Goal: Navigation & Orientation: Find specific page/section

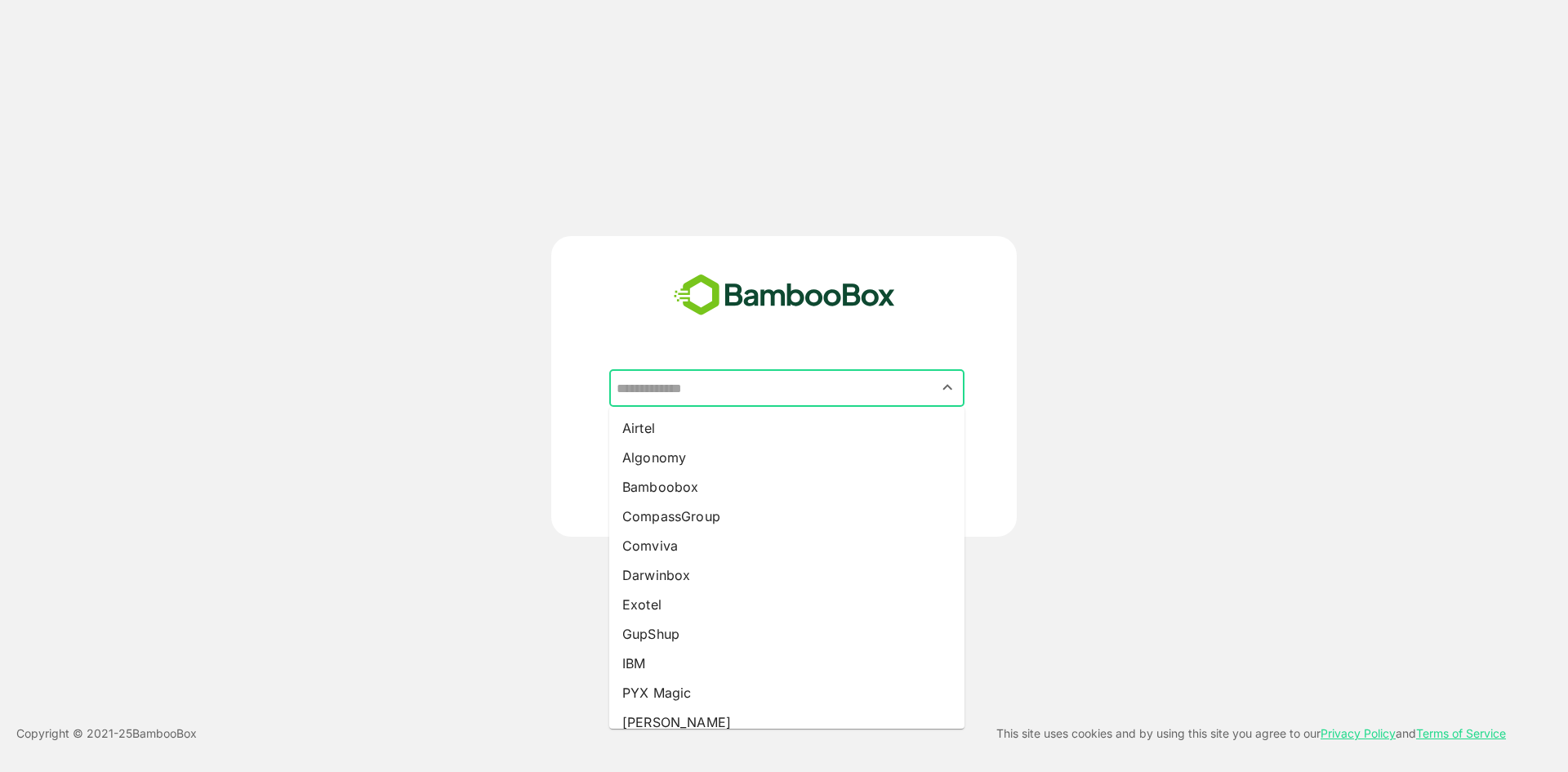
click at [696, 391] on input "text" at bounding box center [787, 387] width 349 height 31
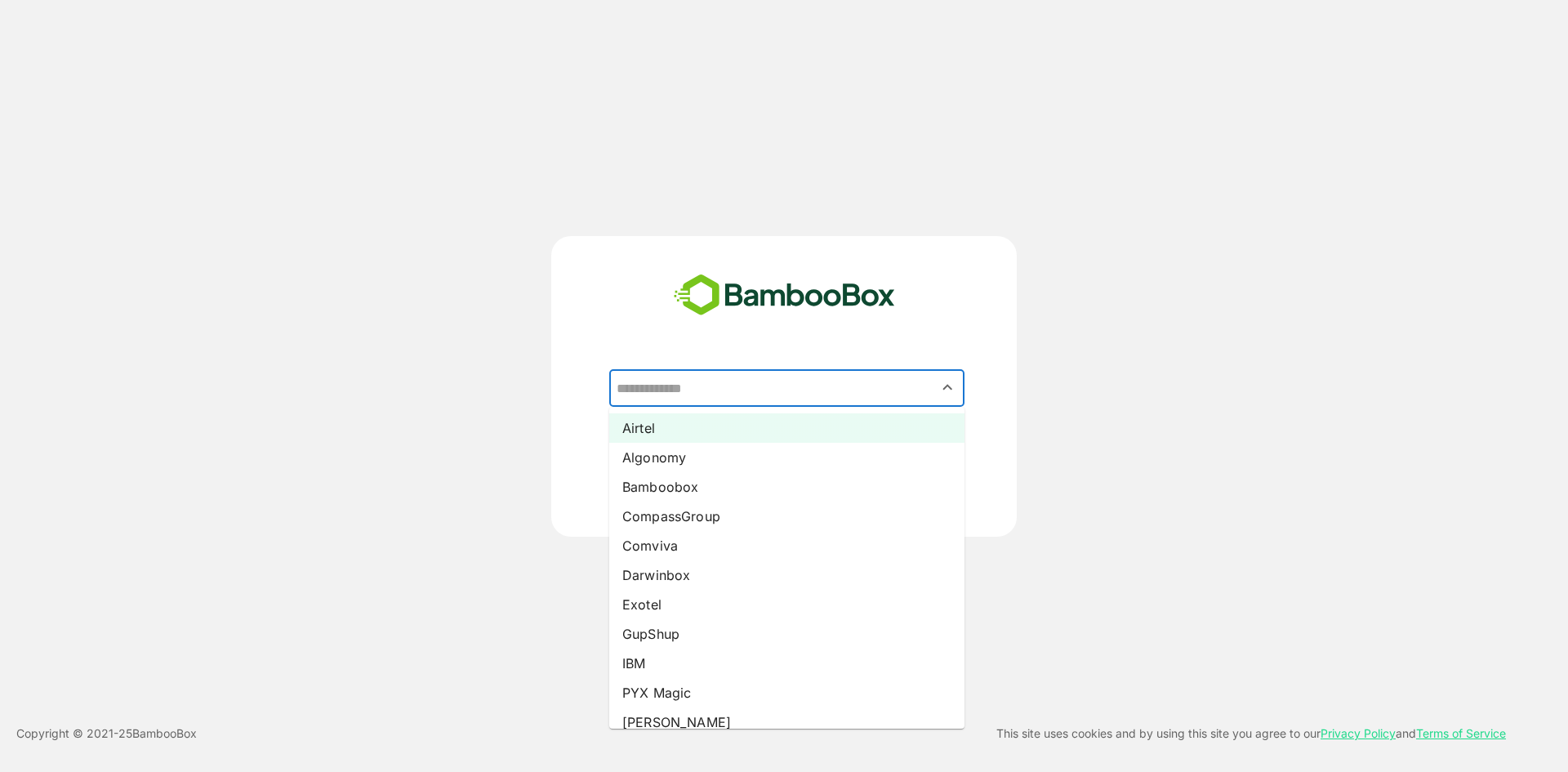
click at [686, 429] on li "Airtel" at bounding box center [787, 428] width 355 height 29
type input "******"
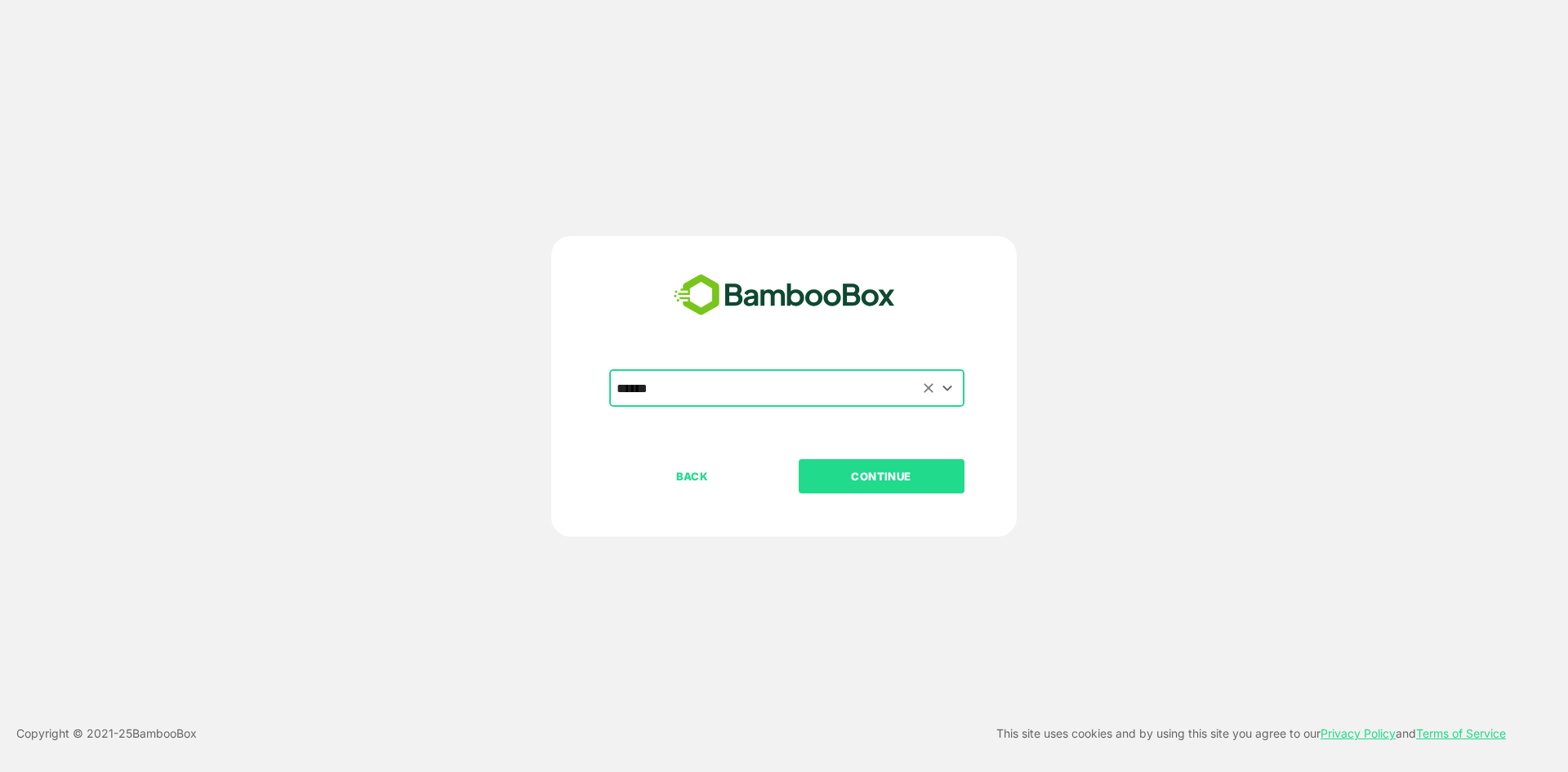
click at [840, 394] on input "******" at bounding box center [787, 387] width 349 height 31
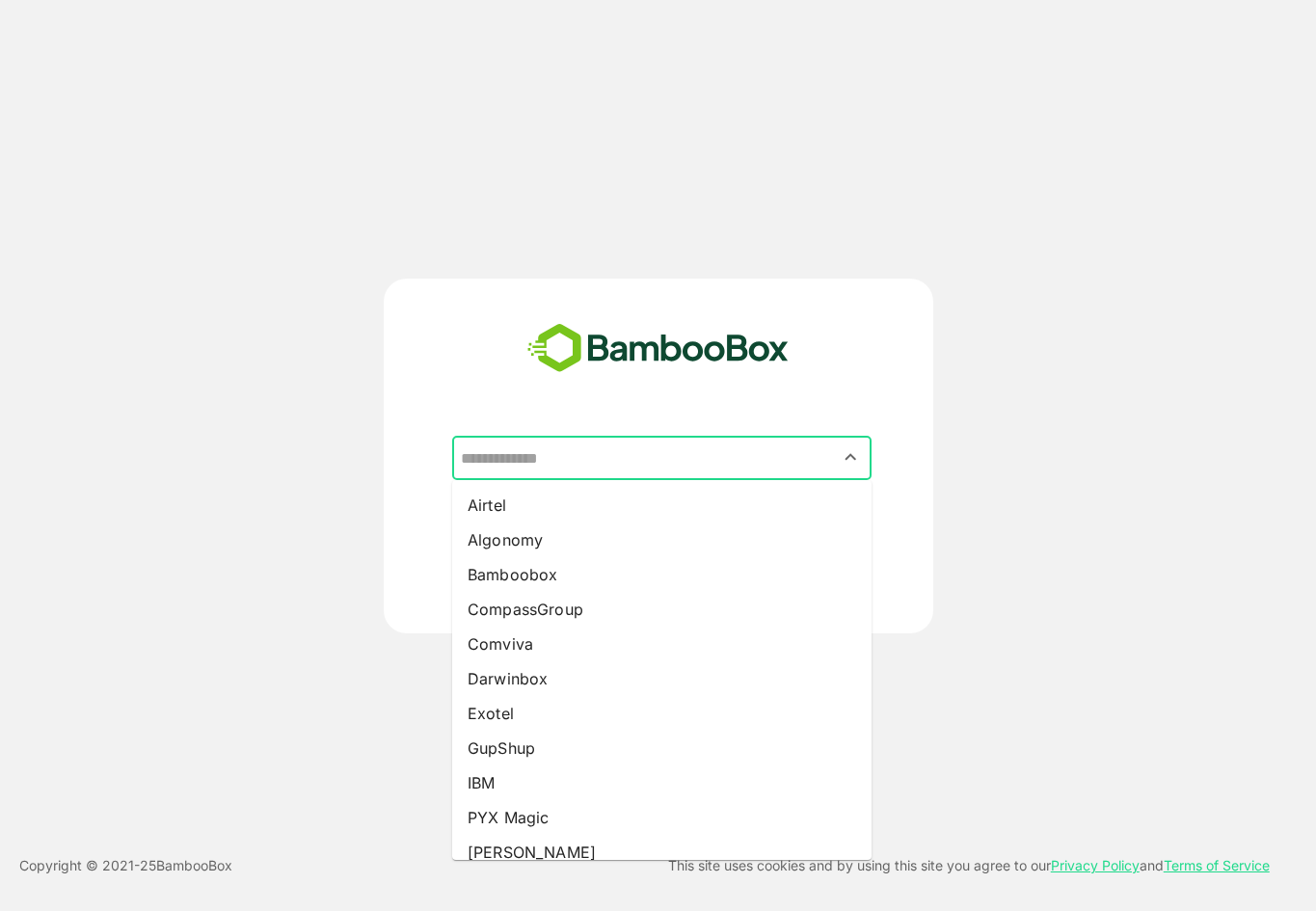
click at [768, 439] on input "text" at bounding box center [662, 457] width 411 height 37
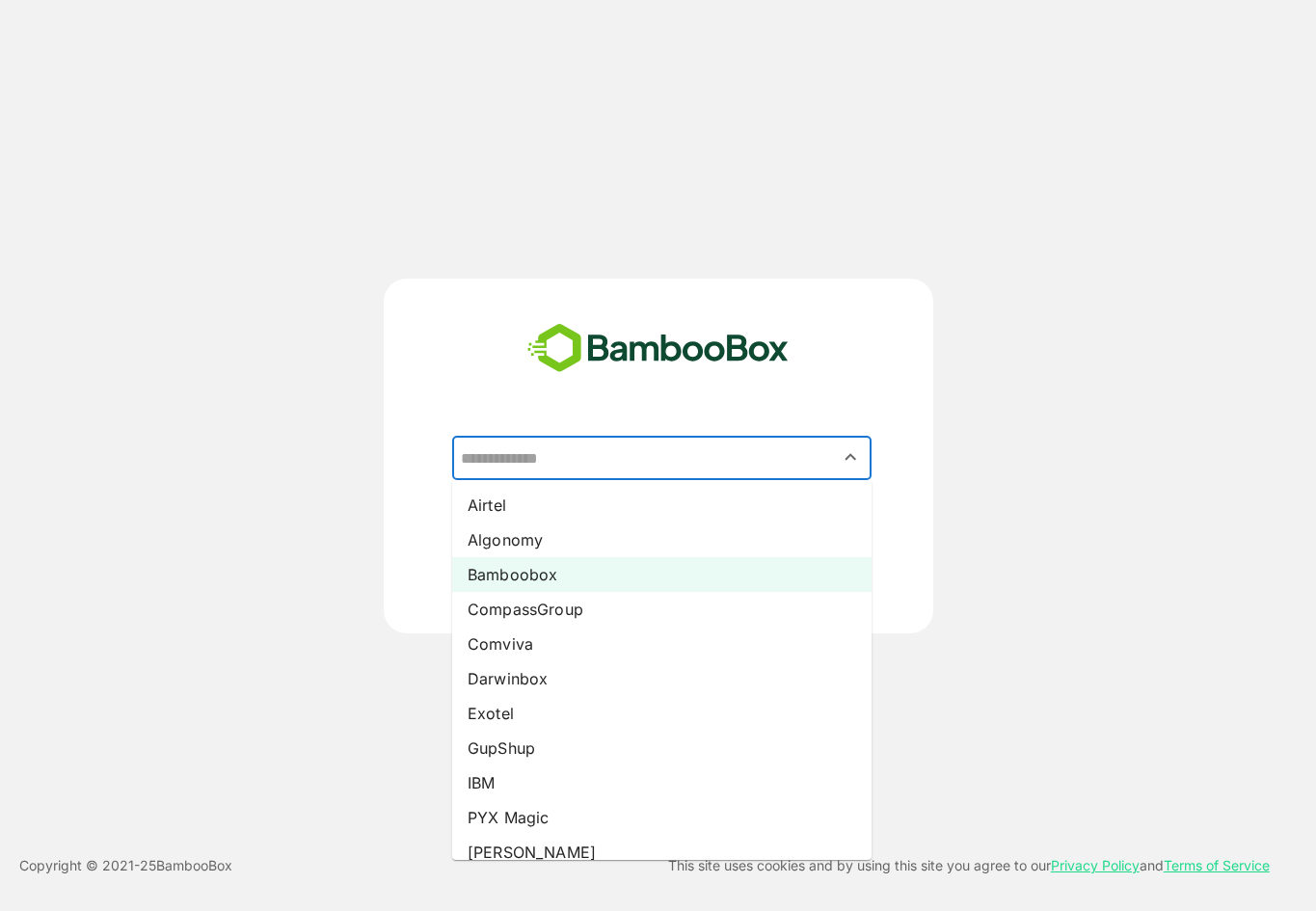
click at [561, 573] on li "Bamboobox" at bounding box center [662, 574] width 419 height 35
type input "*********"
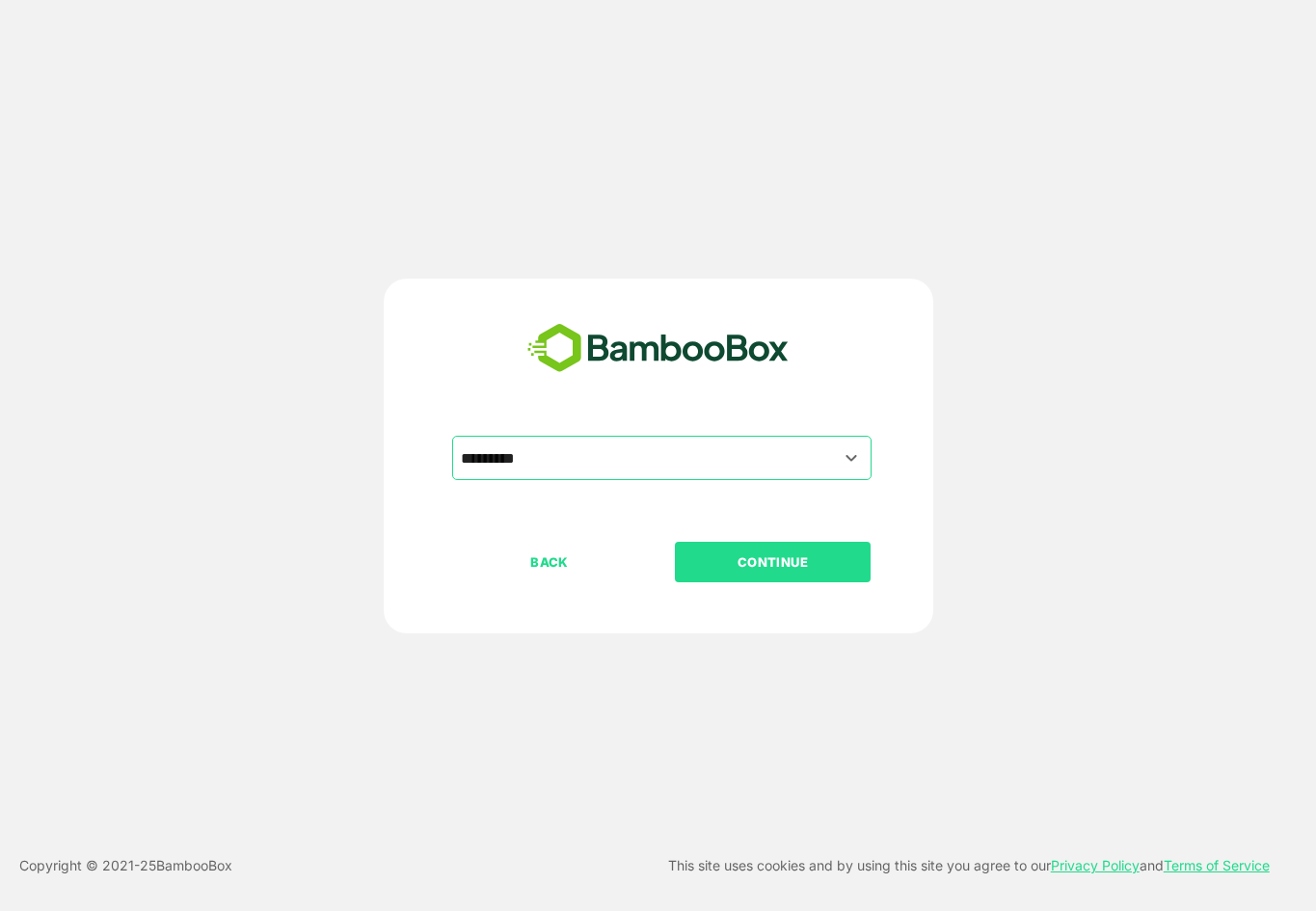
click at [734, 564] on p "CONTINUE" at bounding box center [773, 561] width 193 height 21
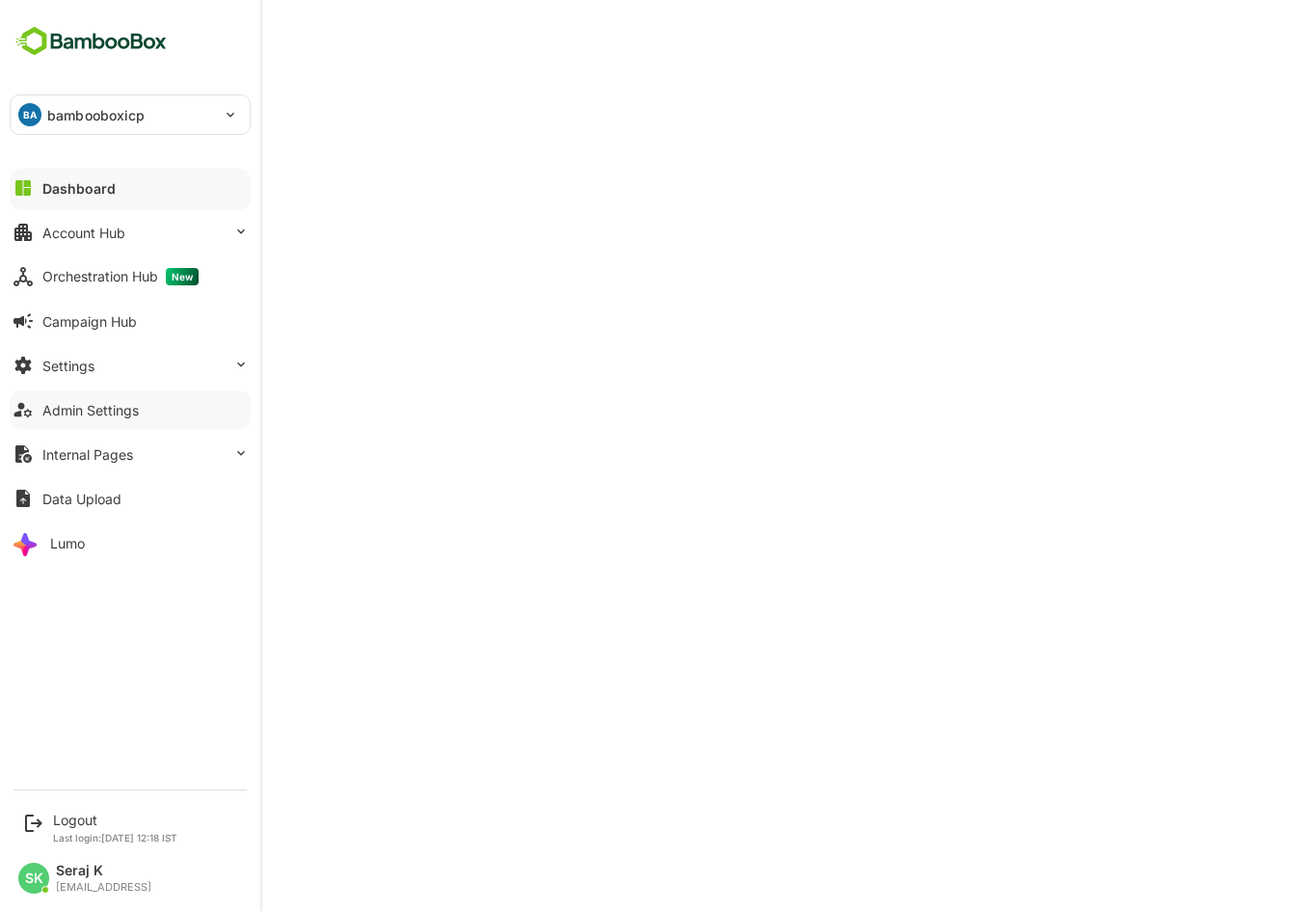
click at [101, 411] on div "Admin Settings" at bounding box center [90, 409] width 96 height 16
click at [86, 192] on div "Dashboard" at bounding box center [78, 188] width 70 height 16
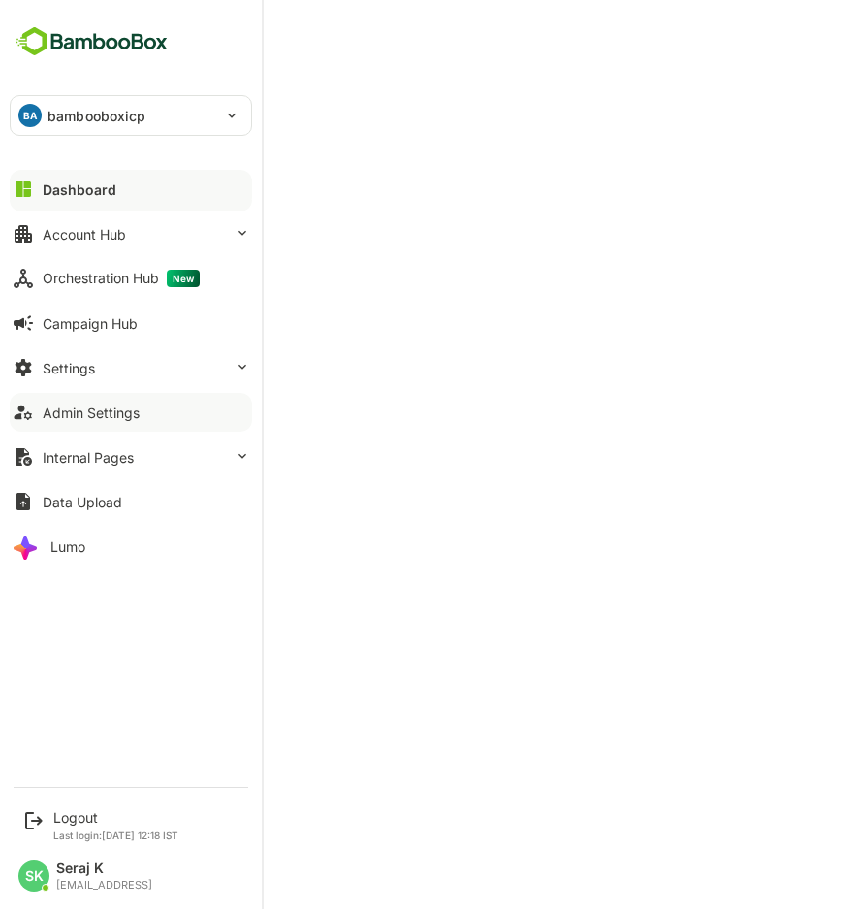
click at [23, 32] on img at bounding box center [92, 41] width 164 height 37
click at [27, 26] on img at bounding box center [92, 41] width 164 height 37
click at [74, 197] on div "Dashboard" at bounding box center [80, 189] width 74 height 16
click at [93, 188] on div "Dashboard" at bounding box center [80, 189] width 74 height 16
click at [80, 243] on button "Account Hub" at bounding box center [131, 233] width 242 height 39
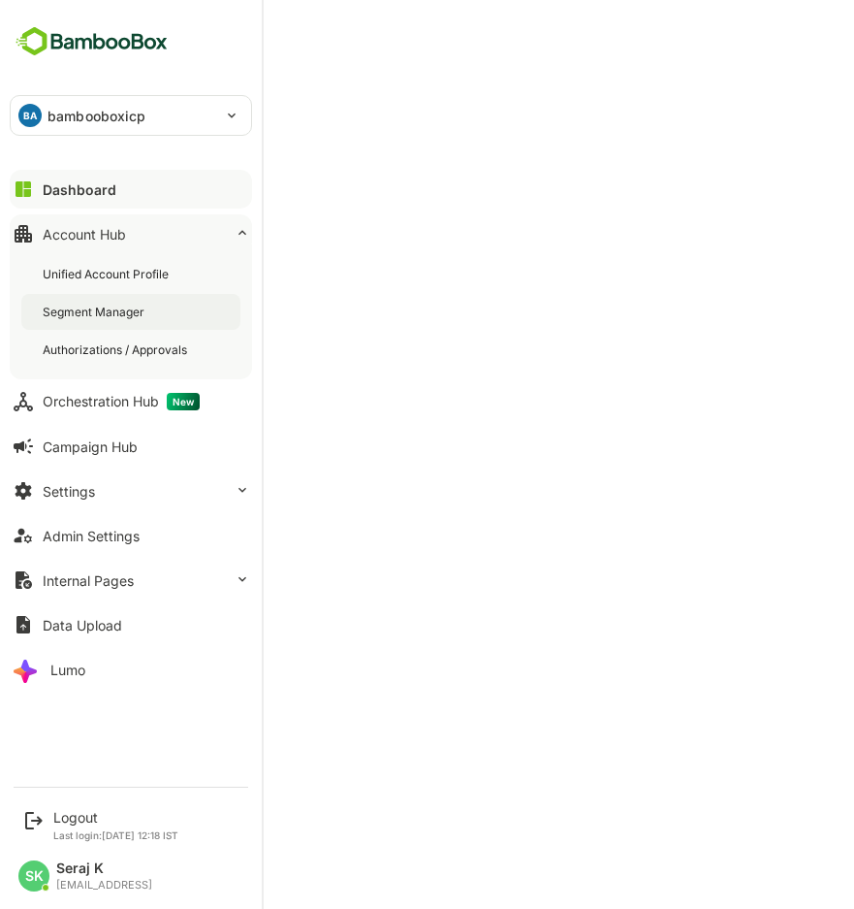
click at [85, 321] on div "Segment Manager" at bounding box center [130, 312] width 219 height 36
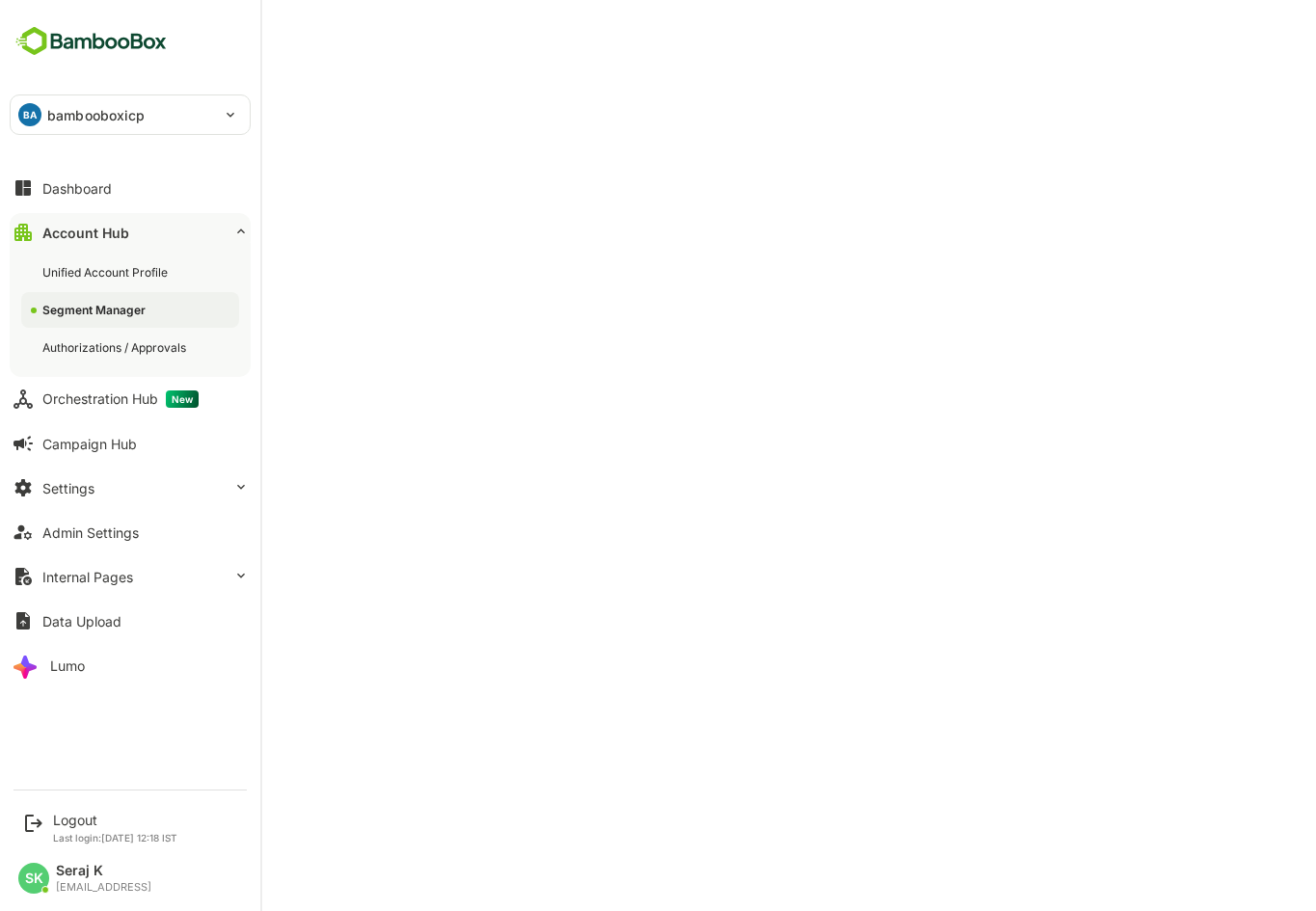
click at [40, 44] on img at bounding box center [91, 41] width 163 height 37
click at [111, 47] on img at bounding box center [91, 41] width 163 height 37
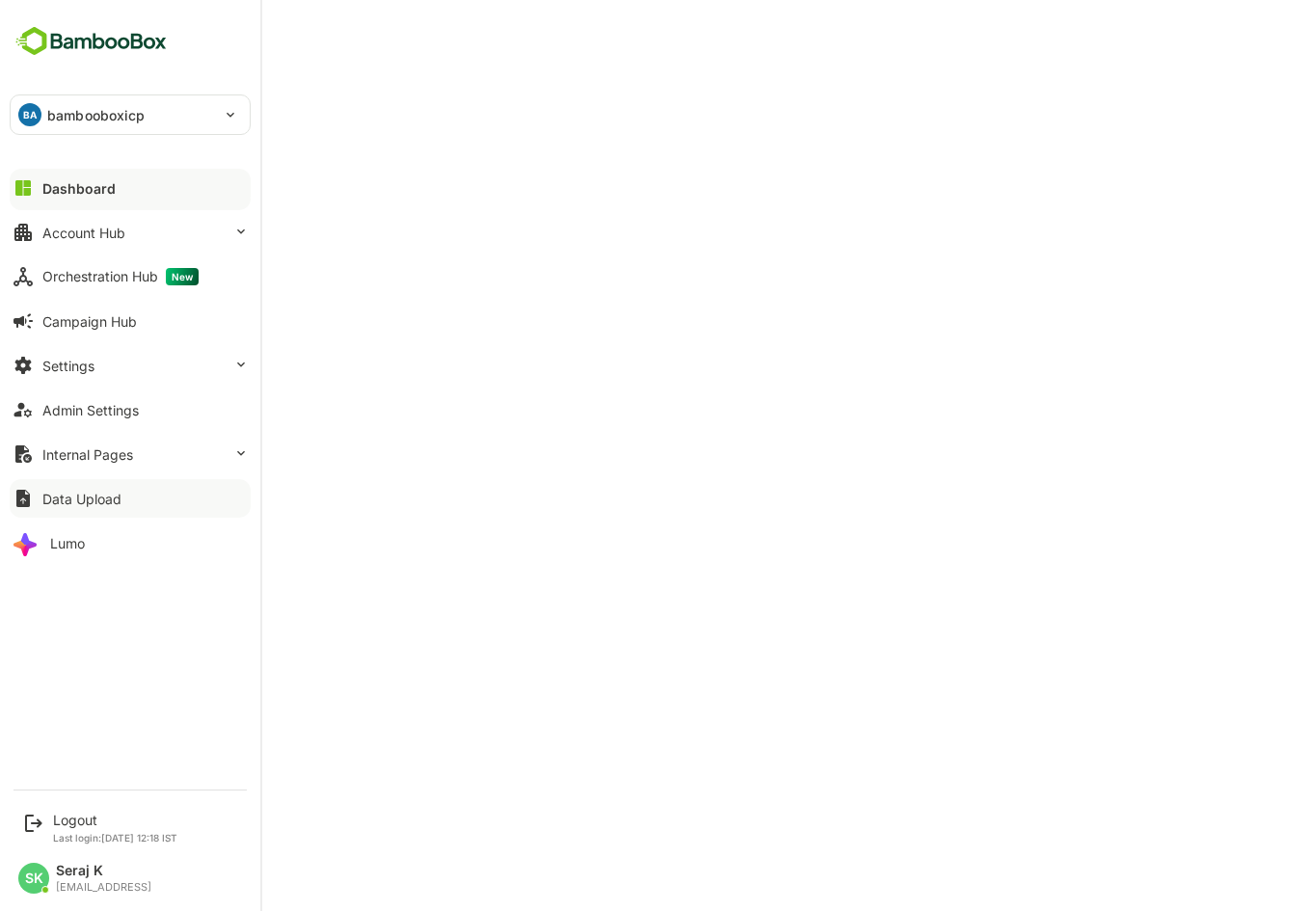
click at [88, 497] on div "Data Upload" at bounding box center [82, 499] width 80 height 16
click at [115, 446] on div "Internal Pages" at bounding box center [90, 454] width 95 height 16
click at [119, 491] on div "Monitoring Stats" at bounding box center [89, 494] width 93 height 16
click at [121, 199] on button "Dashboard" at bounding box center [130, 188] width 241 height 39
click at [115, 230] on div "Account Hub" at bounding box center [83, 232] width 82 height 16
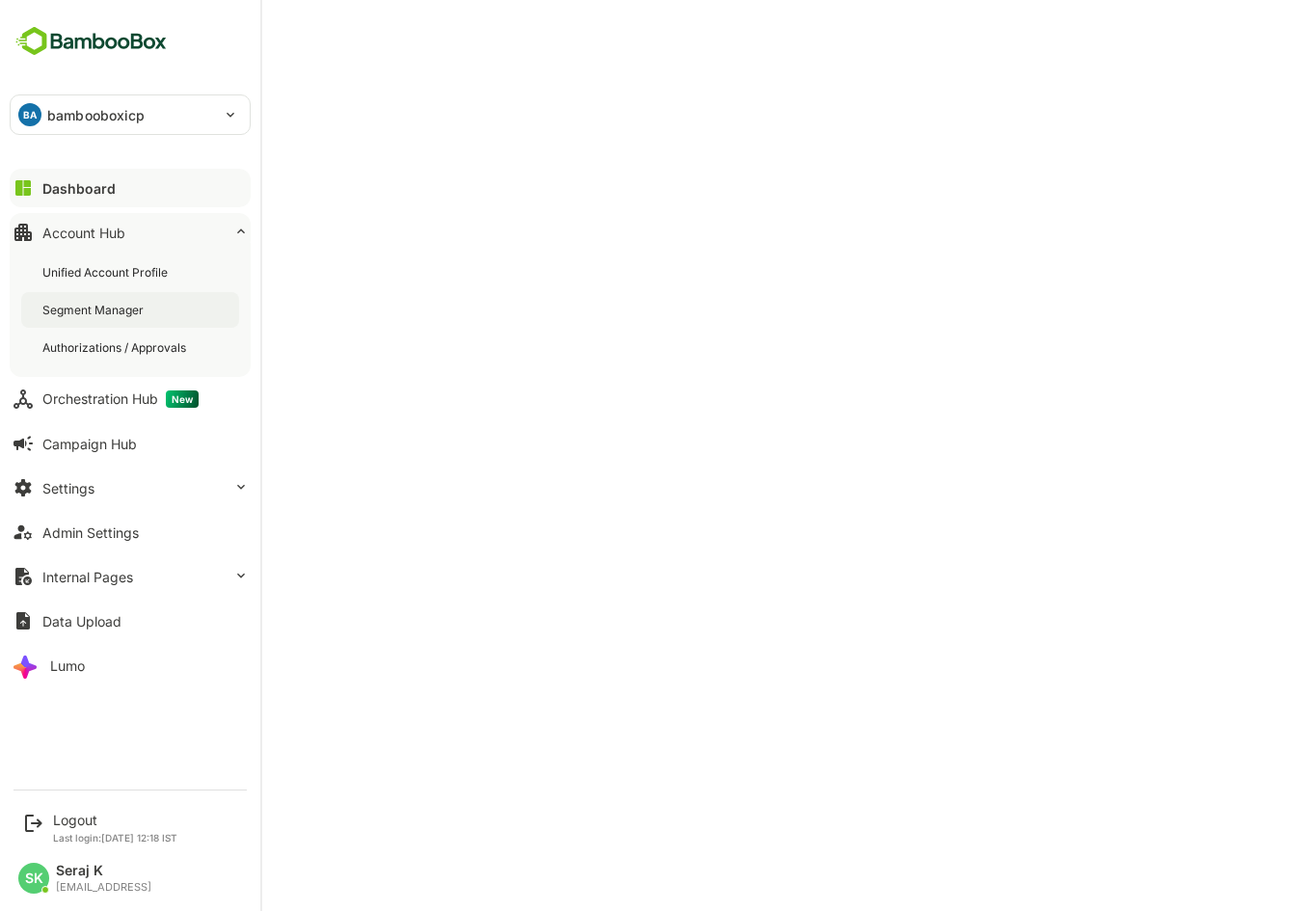
click at [90, 308] on div "Segment Manager" at bounding box center [95, 310] width 105 height 16
click at [103, 199] on button "Dashboard" at bounding box center [130, 188] width 241 height 39
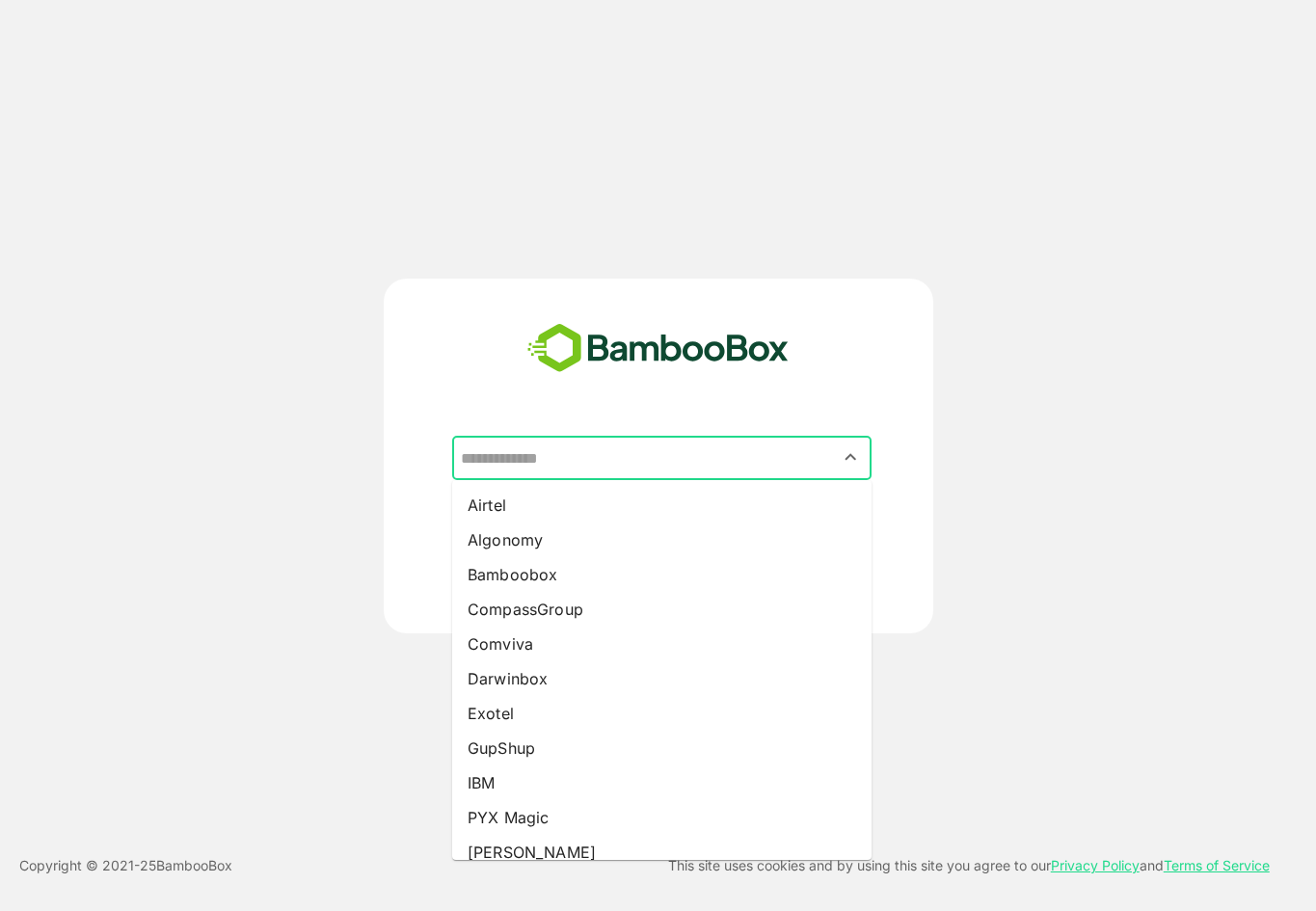
click at [737, 468] on input "text" at bounding box center [662, 457] width 411 height 37
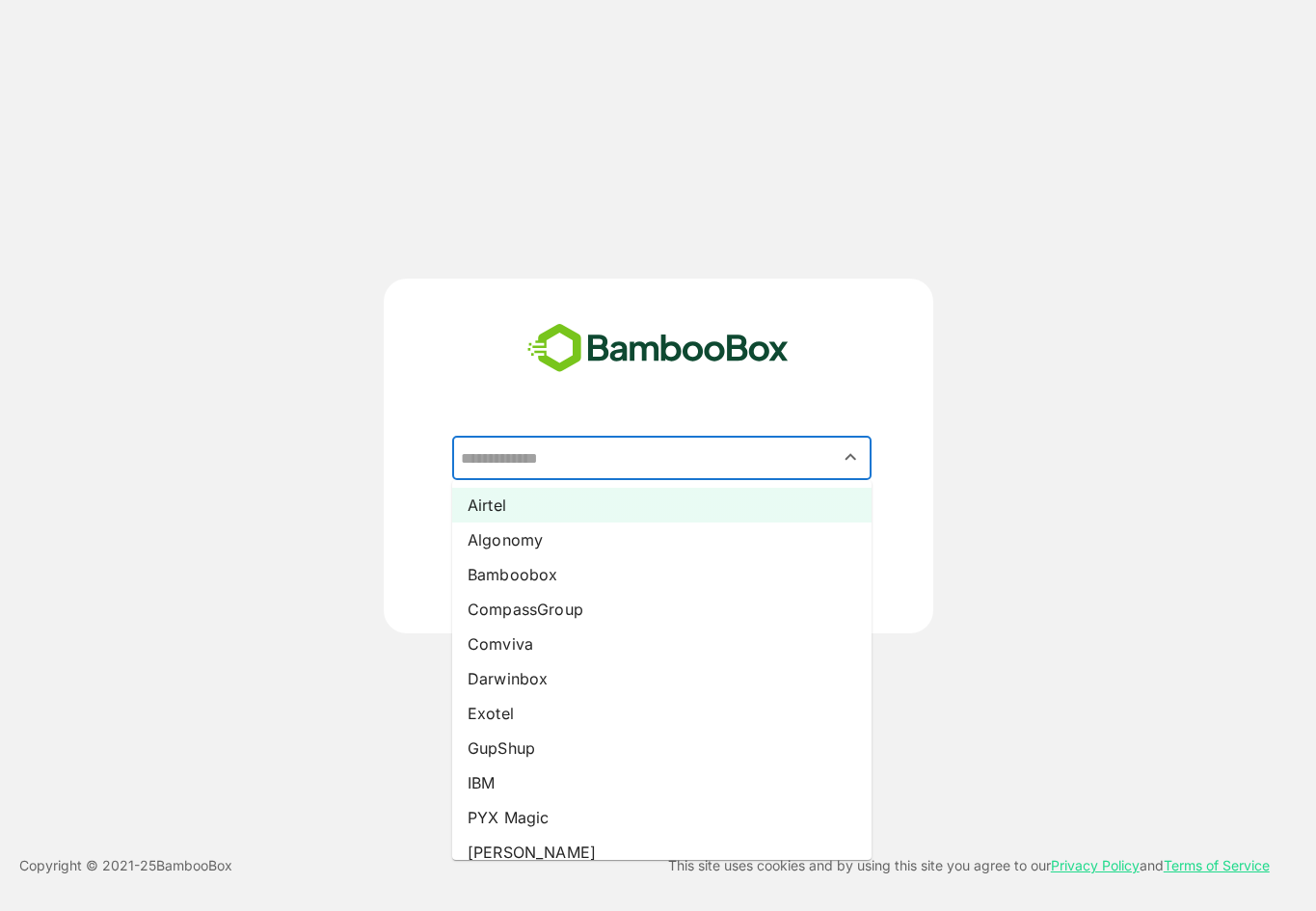
click at [513, 506] on li "Airtel" at bounding box center [662, 505] width 419 height 35
type input "******"
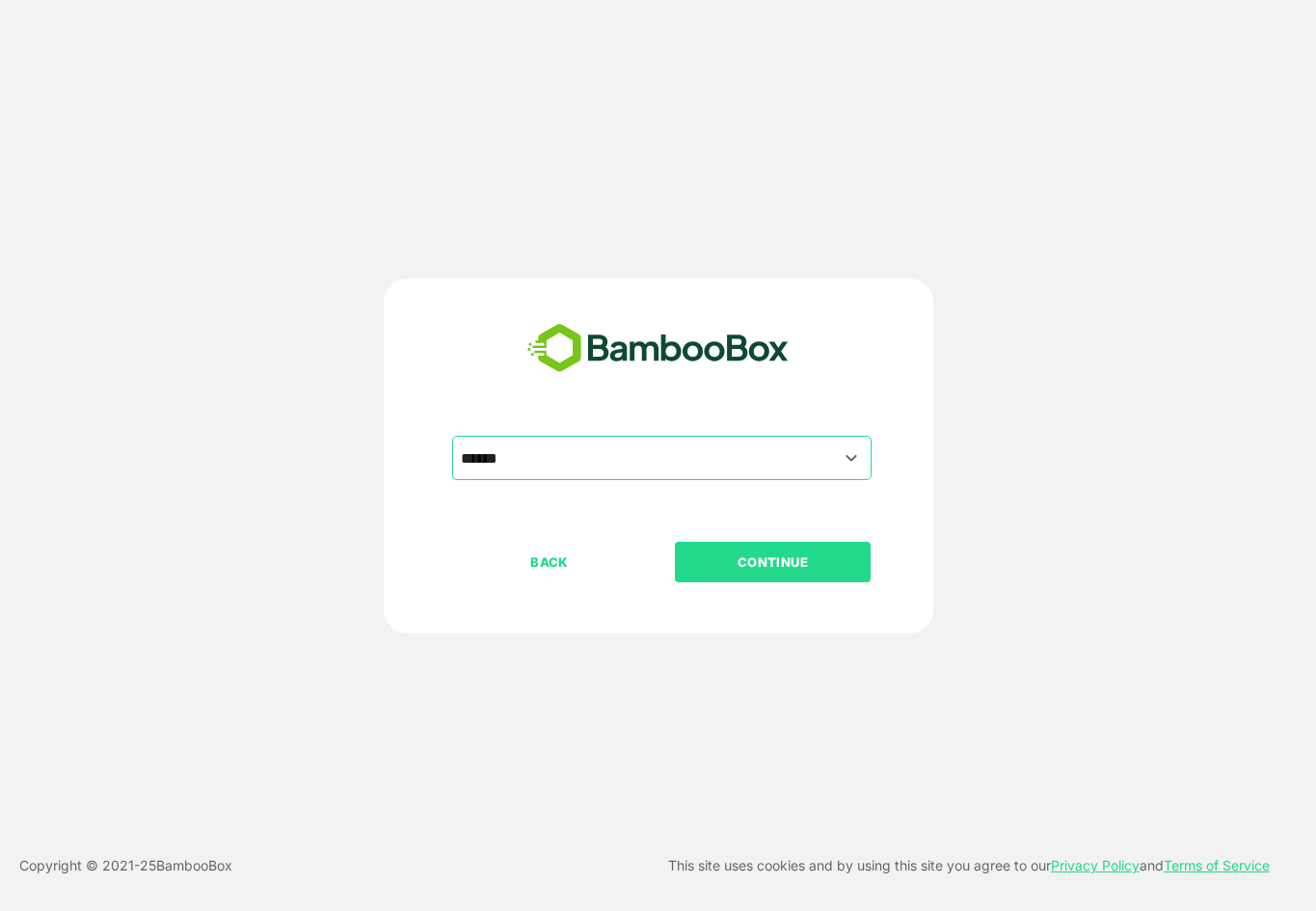
click at [747, 558] on p "CONTINUE" at bounding box center [773, 561] width 193 height 21
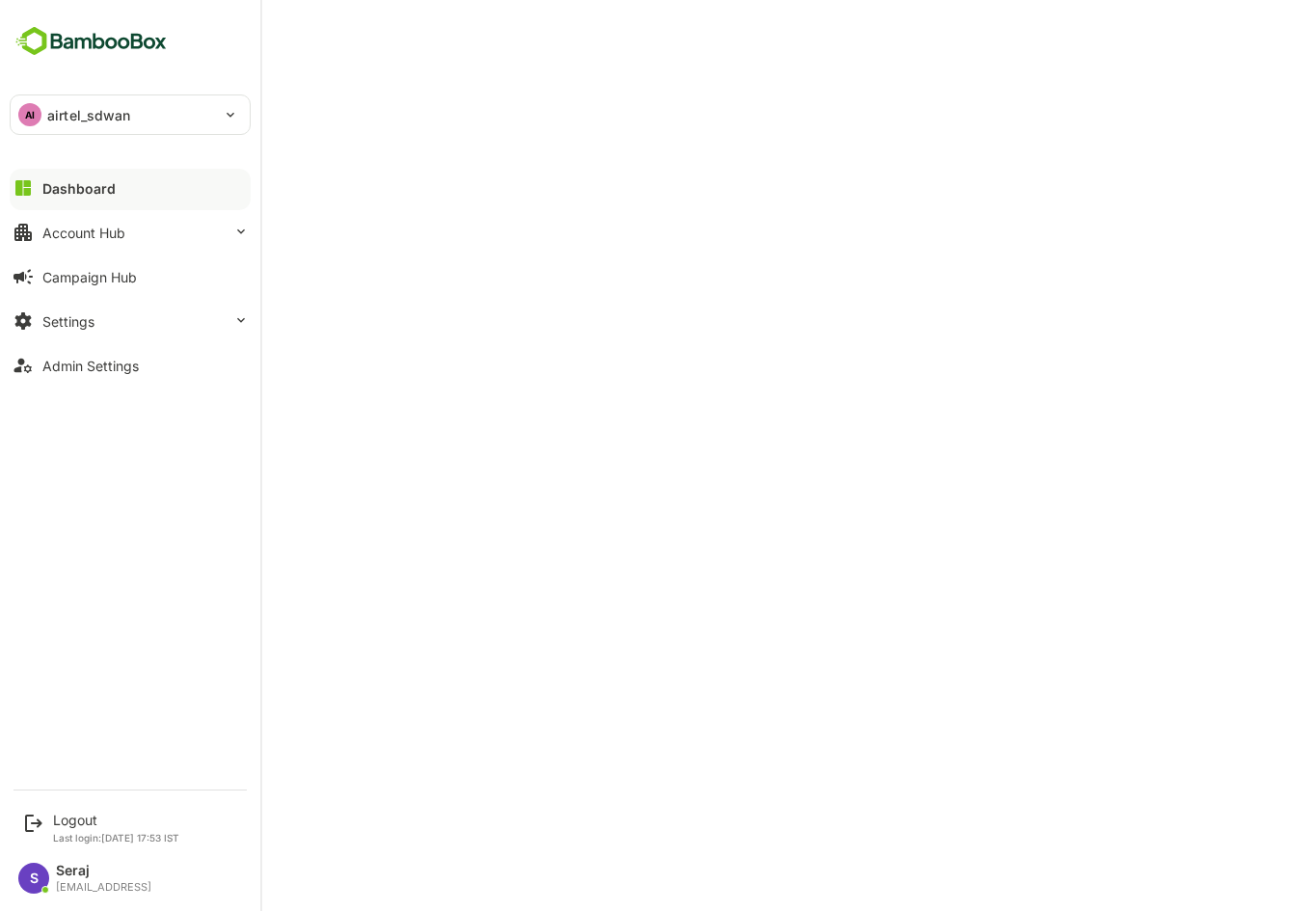
click at [210, 112] on div "AI airtel_sdwan" at bounding box center [118, 114] width 216 height 39
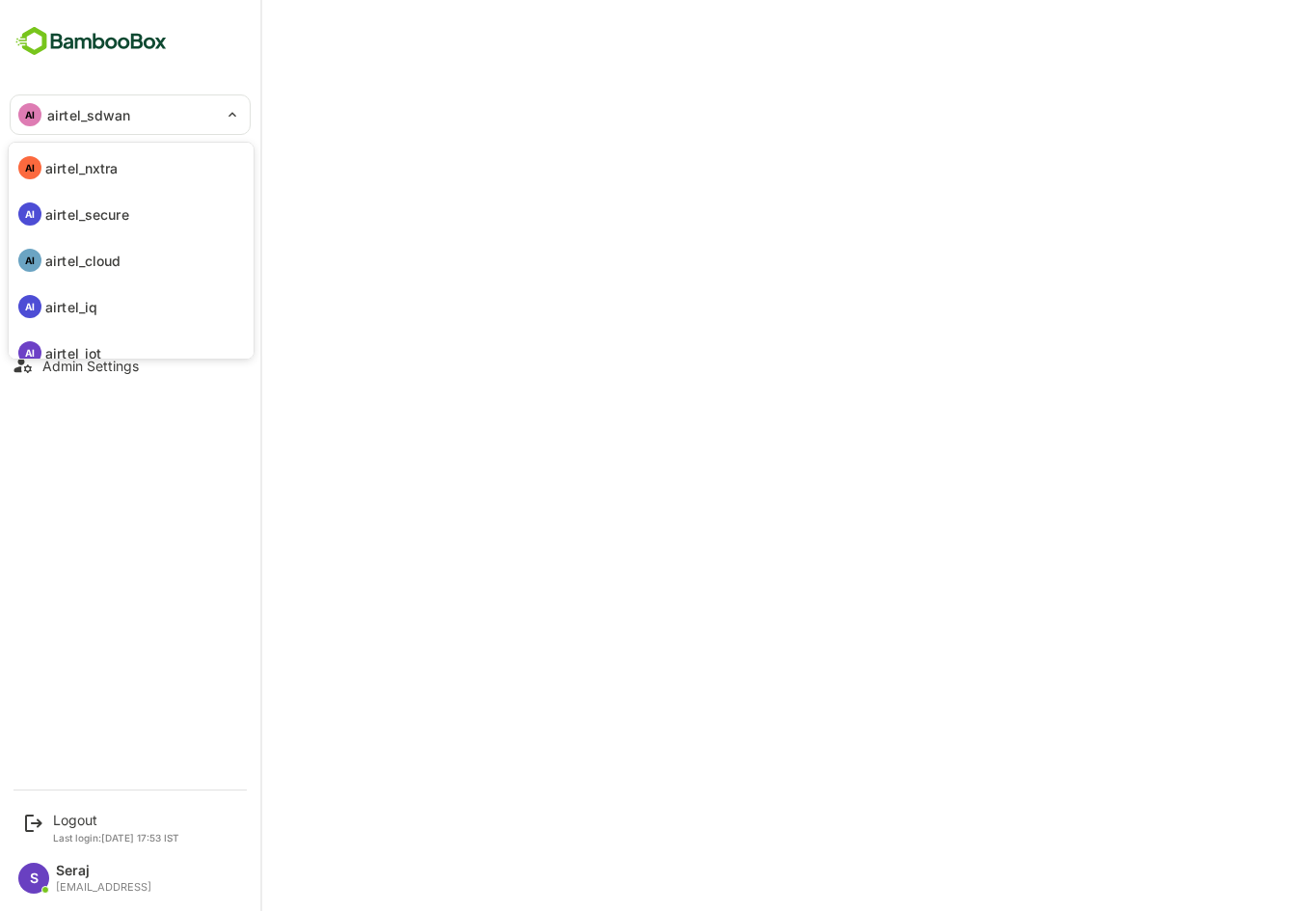
click at [227, 116] on div at bounding box center [658, 455] width 1316 height 911
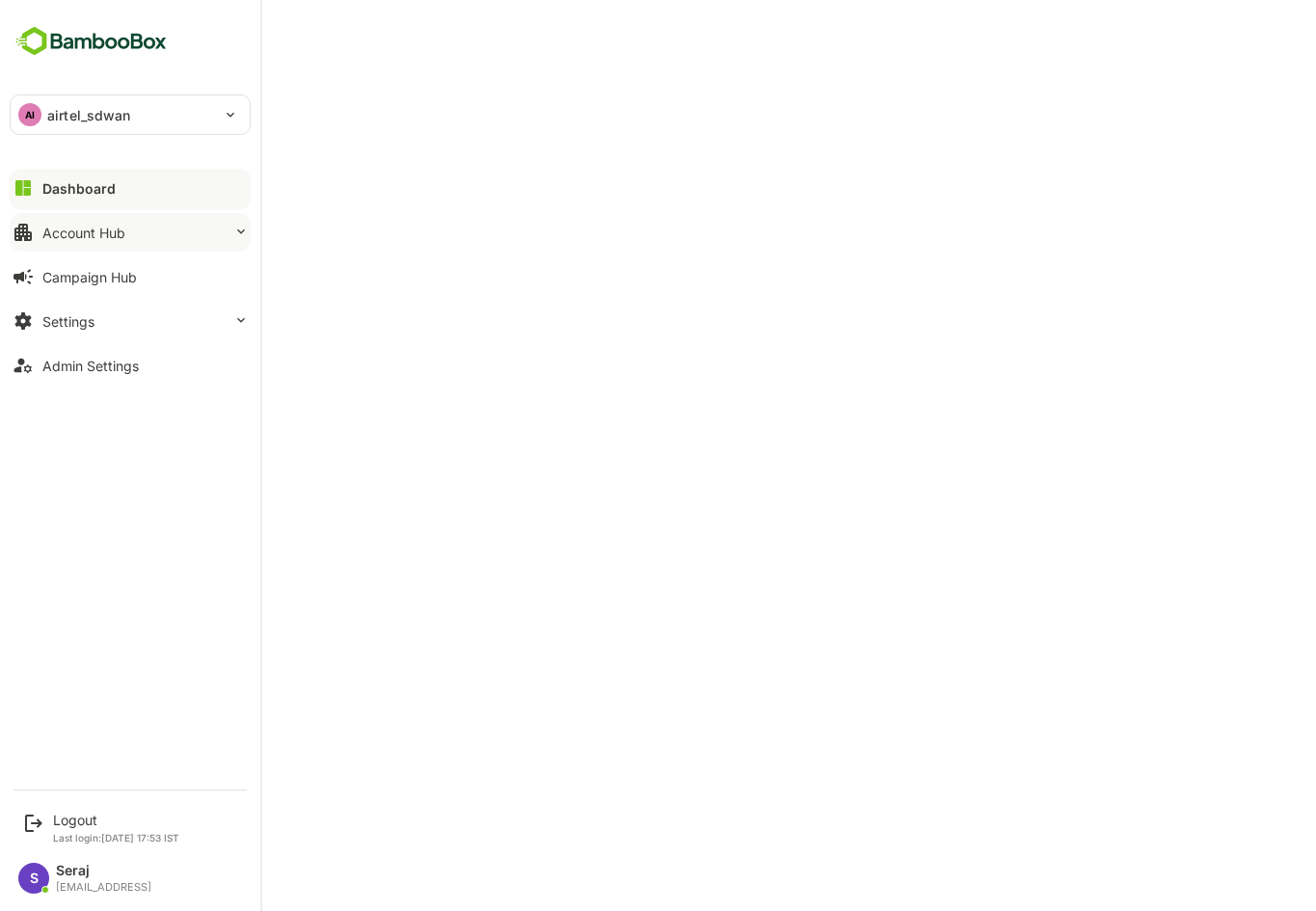
click at [112, 225] on div "Account Hub" at bounding box center [83, 232] width 82 height 16
click at [119, 43] on img at bounding box center [91, 41] width 163 height 37
click at [81, 828] on div "Logout Last login: [DATE] 17:53 IST" at bounding box center [115, 828] width 126 height 32
drag, startPoint x: 208, startPoint y: 839, endPoint x: 19, endPoint y: 828, distance: 189.3
click at [19, 828] on div "Logout Last login: [DATE] 17:53 IST" at bounding box center [132, 827] width 239 height 51
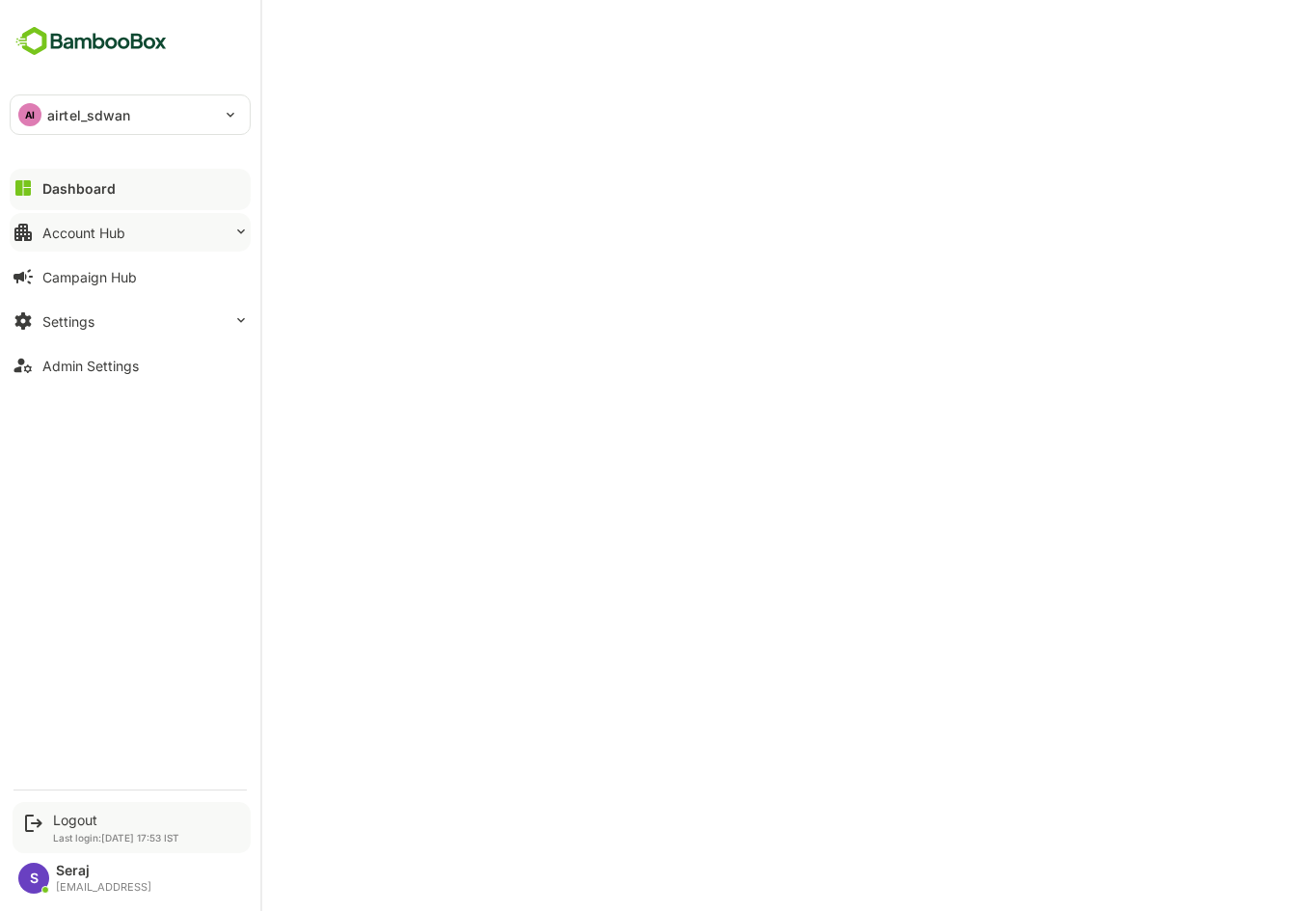
click at [187, 825] on div "Logout Last login: [DATE] 17:53 IST" at bounding box center [132, 827] width 239 height 51
drag, startPoint x: 198, startPoint y: 832, endPoint x: 22, endPoint y: 808, distance: 177.6
click at [22, 808] on div "Logout Last login: [DATE] 17:53 IST" at bounding box center [132, 827] width 239 height 51
click at [198, 826] on div "Logout Last login: [DATE] 17:53 IST" at bounding box center [132, 827] width 239 height 51
click at [26, 817] on icon at bounding box center [33, 823] width 17 height 17
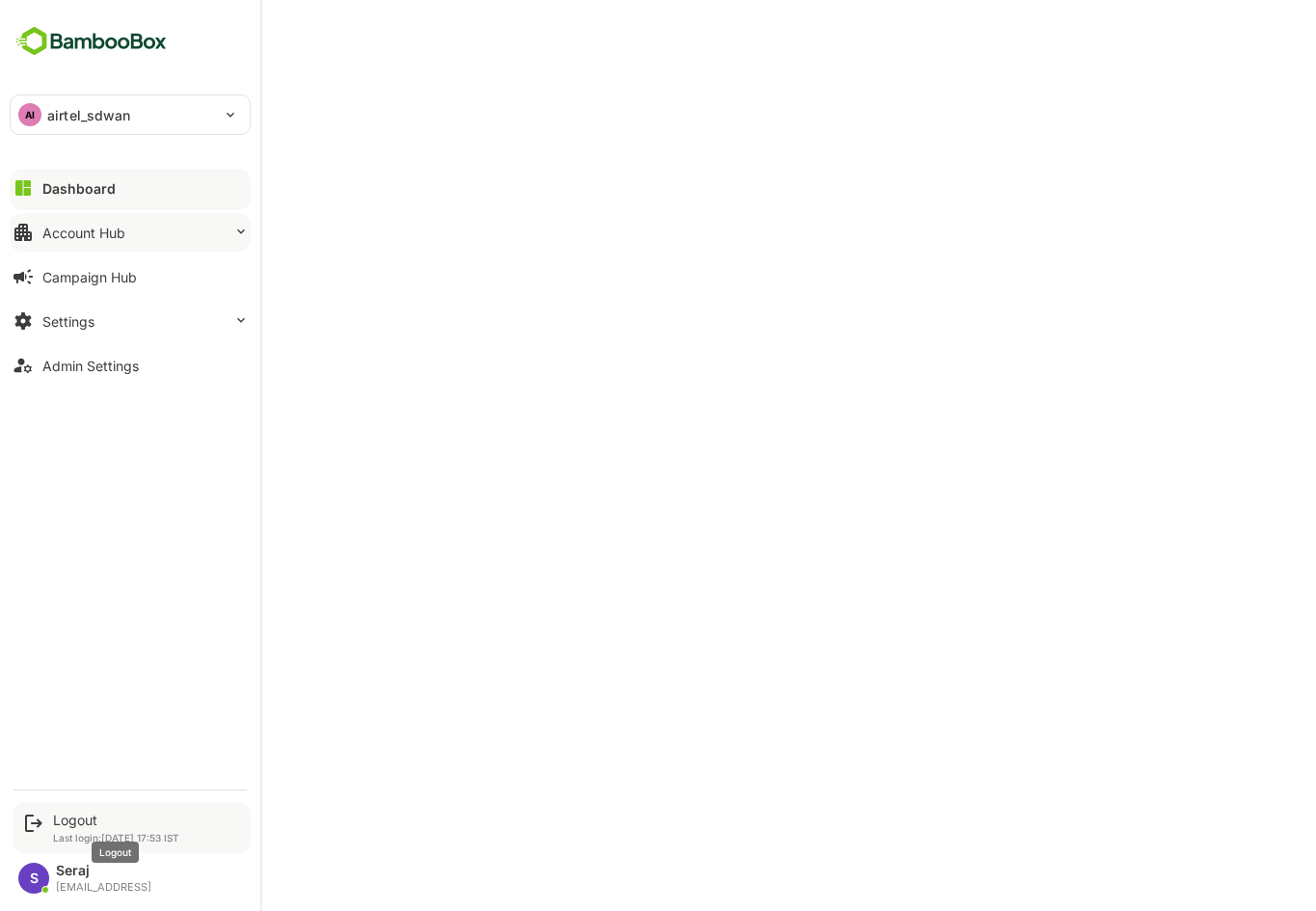
click at [96, 822] on div "Logout" at bounding box center [115, 820] width 126 height 16
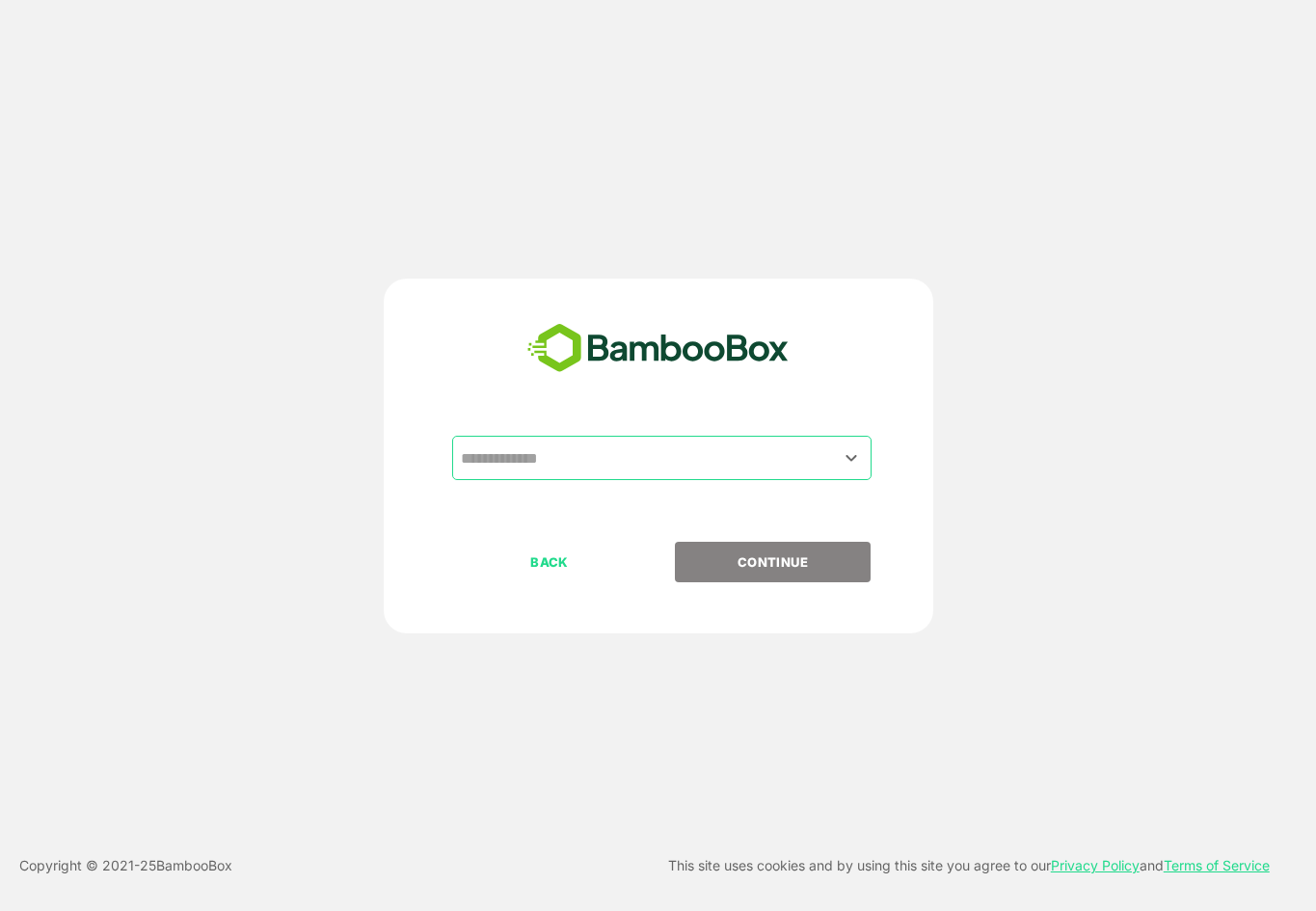
click at [646, 565] on p "BACK" at bounding box center [550, 561] width 193 height 21
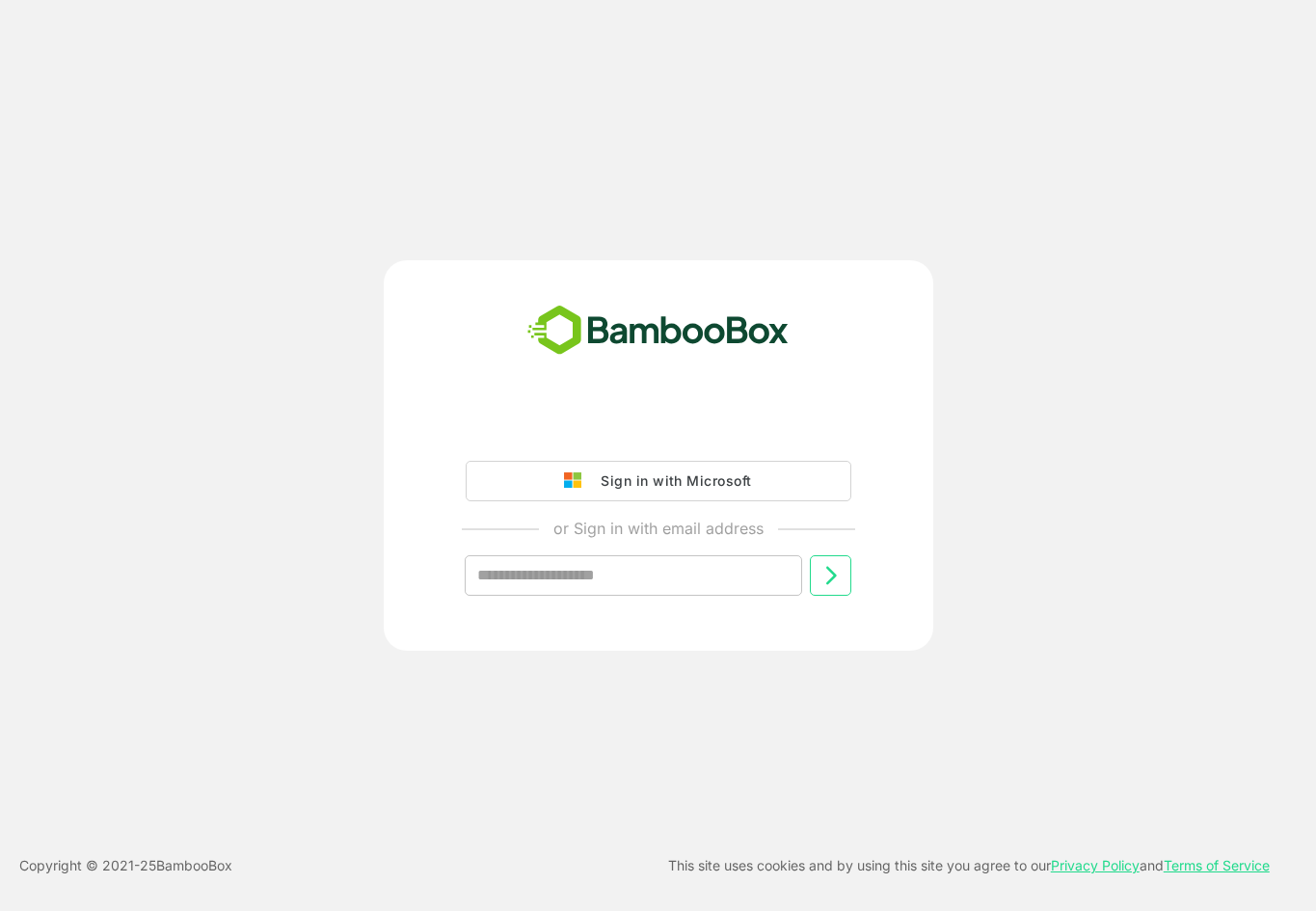
click at [751, 486] on div "Sign in with Microsoft" at bounding box center [671, 480] width 160 height 25
